Goal: Check status: Check status

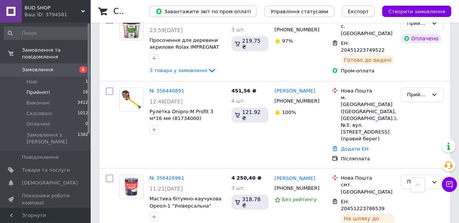
scroll to position [1120, 0]
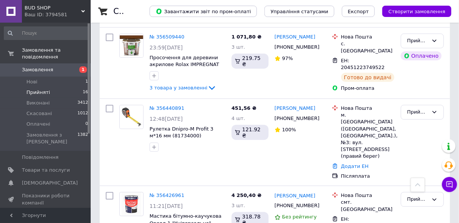
scroll to position [1051, 0]
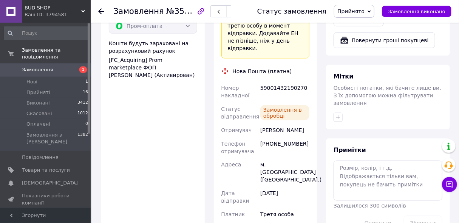
scroll to position [343, 0]
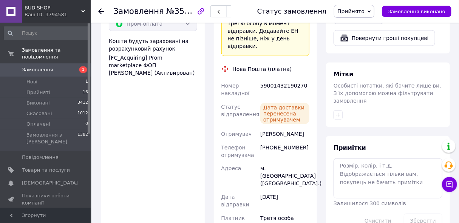
click at [102, 11] on use at bounding box center [101, 11] width 6 height 6
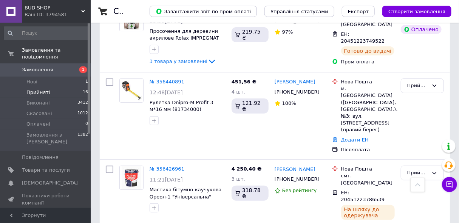
scroll to position [1120, 0]
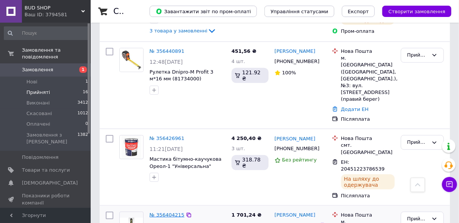
click at [159, 212] on link "№ 356404215" at bounding box center [166, 215] width 35 height 6
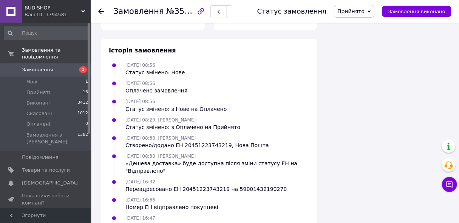
scroll to position [654, 0]
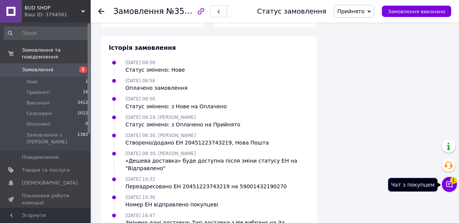
click at [446, 186] on icon at bounding box center [449, 185] width 6 height 6
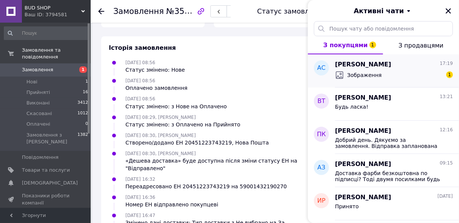
click at [383, 68] on div "Артем Сябро 17:19" at bounding box center [394, 64] width 118 height 9
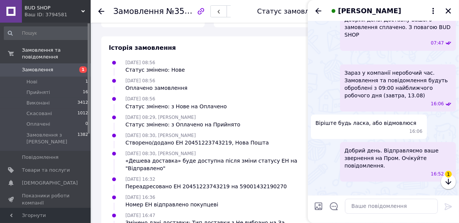
scroll to position [536, 0]
click at [448, 184] on icon "button" at bounding box center [448, 182] width 6 height 6
click at [321, 9] on icon "Назад" at bounding box center [318, 10] width 9 height 9
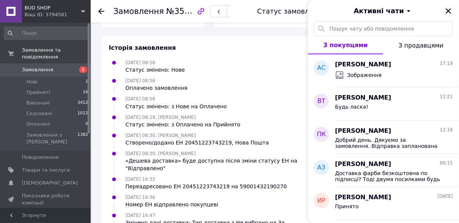
click at [447, 10] on icon "Закрити" at bounding box center [447, 10] width 5 height 5
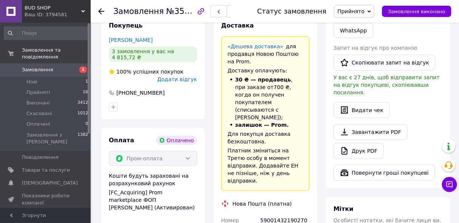
scroll to position [174, 0]
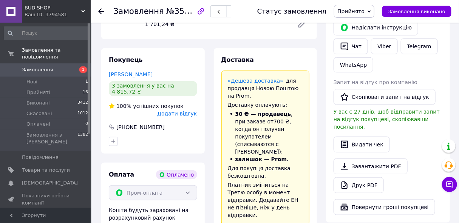
click at [102, 10] on icon at bounding box center [101, 11] width 6 height 6
